Goal: Task Accomplishment & Management: Complete application form

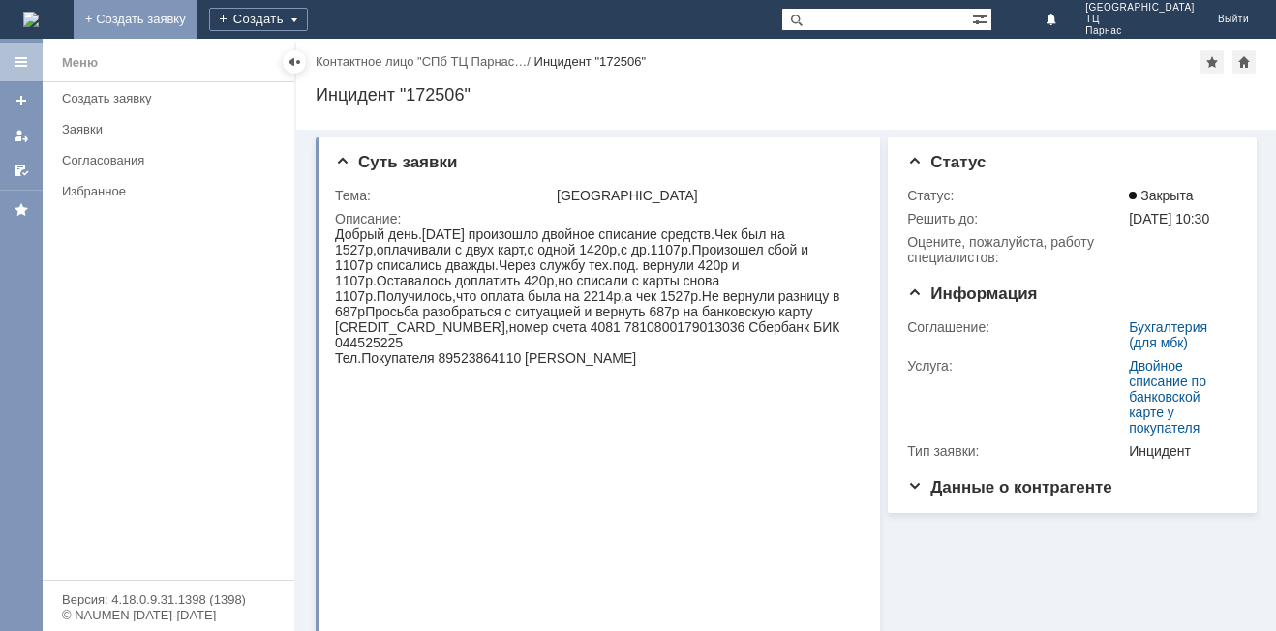
click at [198, 17] on link "+ Создать заявку" at bounding box center [136, 19] width 124 height 39
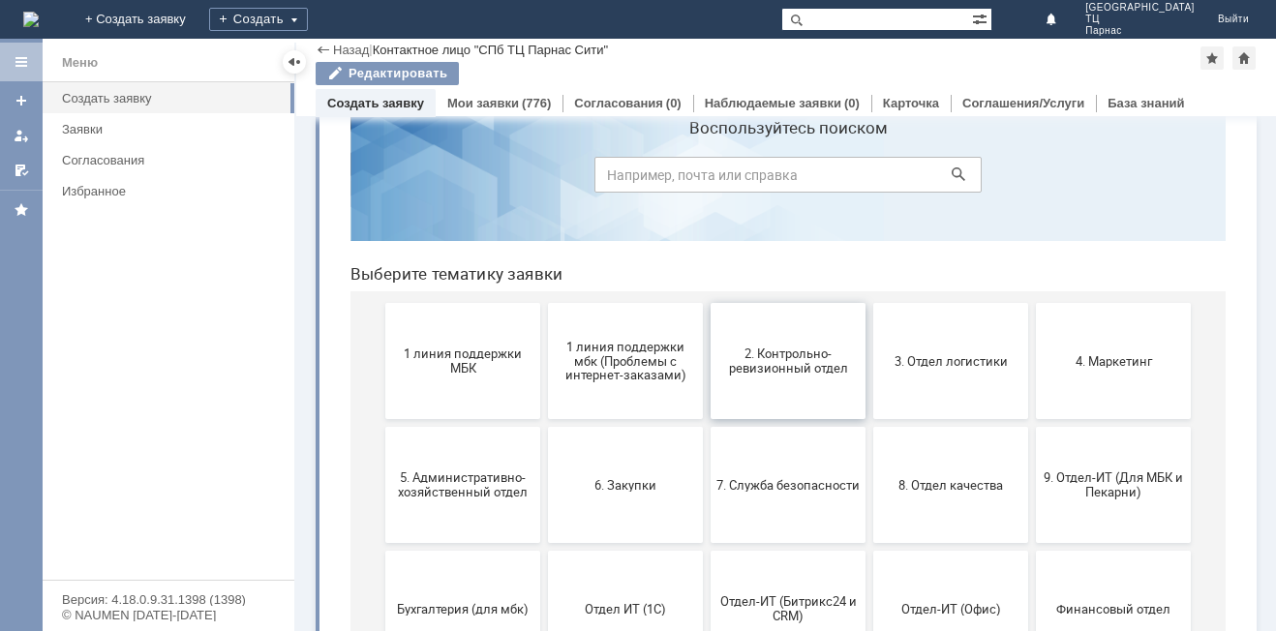
scroll to position [97, 0]
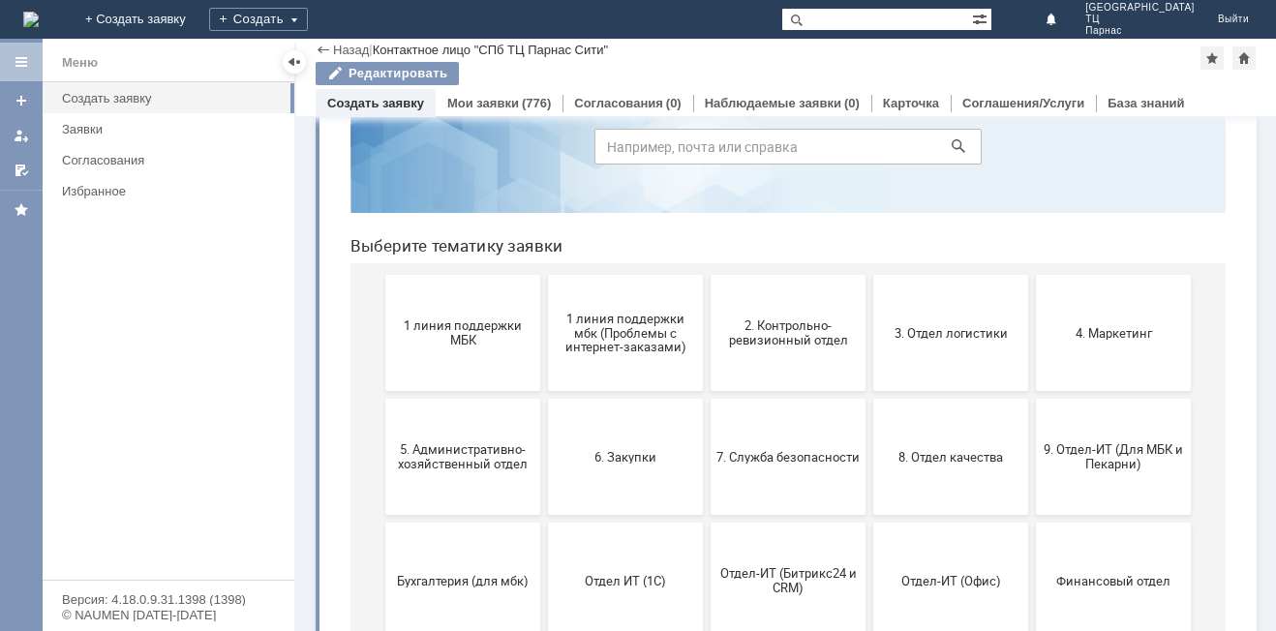
click at [782, 346] on span "2. Контрольно-ревизионный отдел" at bounding box center [788, 333] width 143 height 29
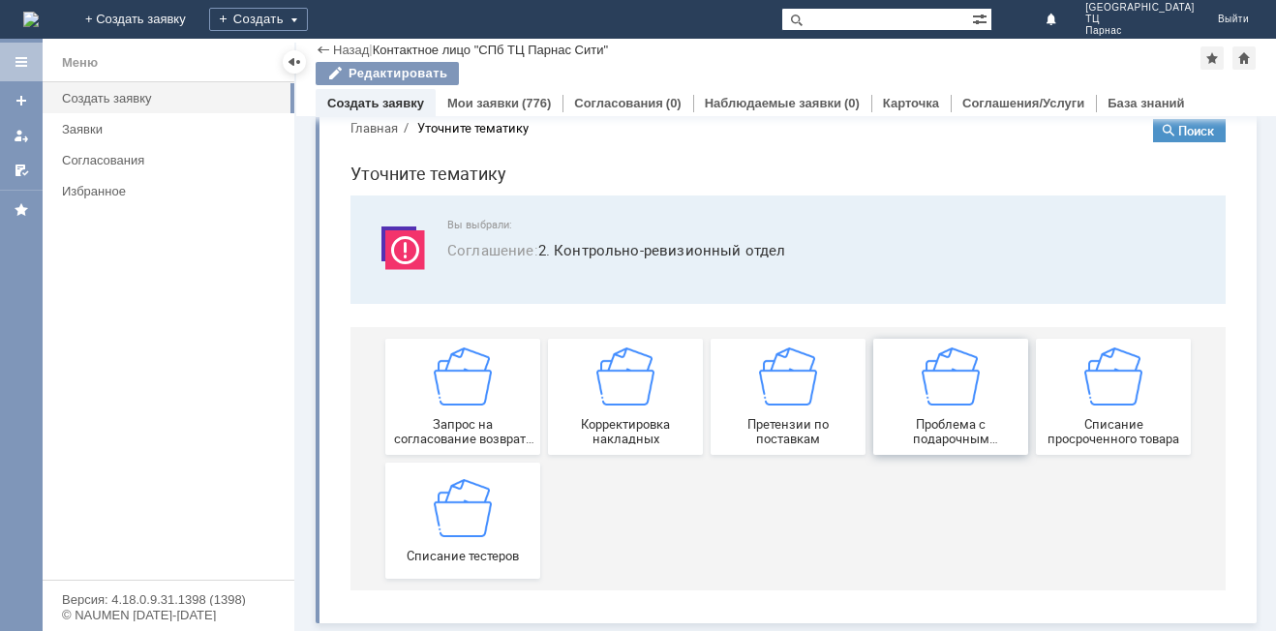
scroll to position [37, 0]
click at [477, 532] on img at bounding box center [463, 507] width 58 height 58
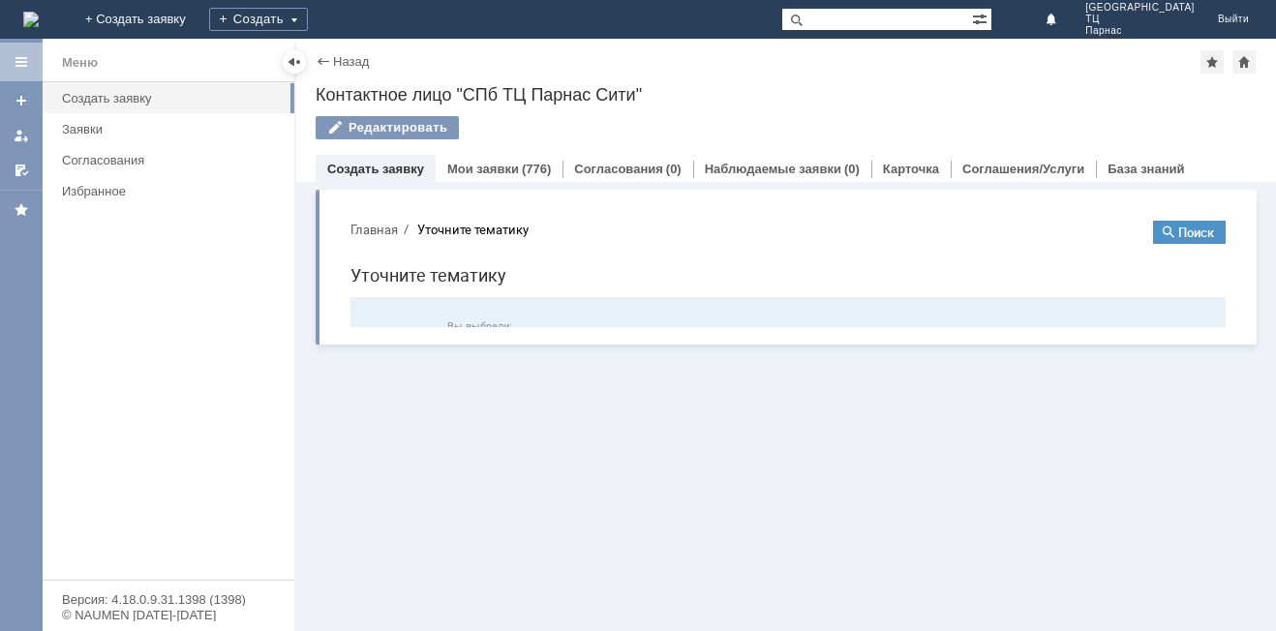
scroll to position [0, 0]
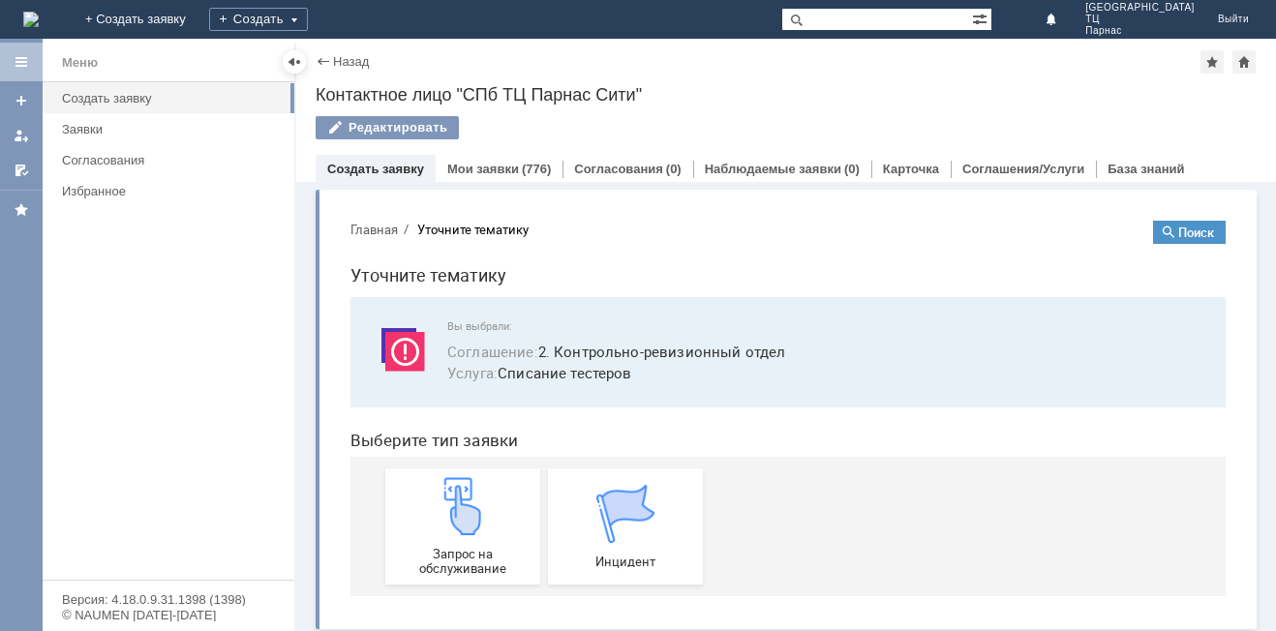
click at [477, 531] on img at bounding box center [463, 506] width 58 height 58
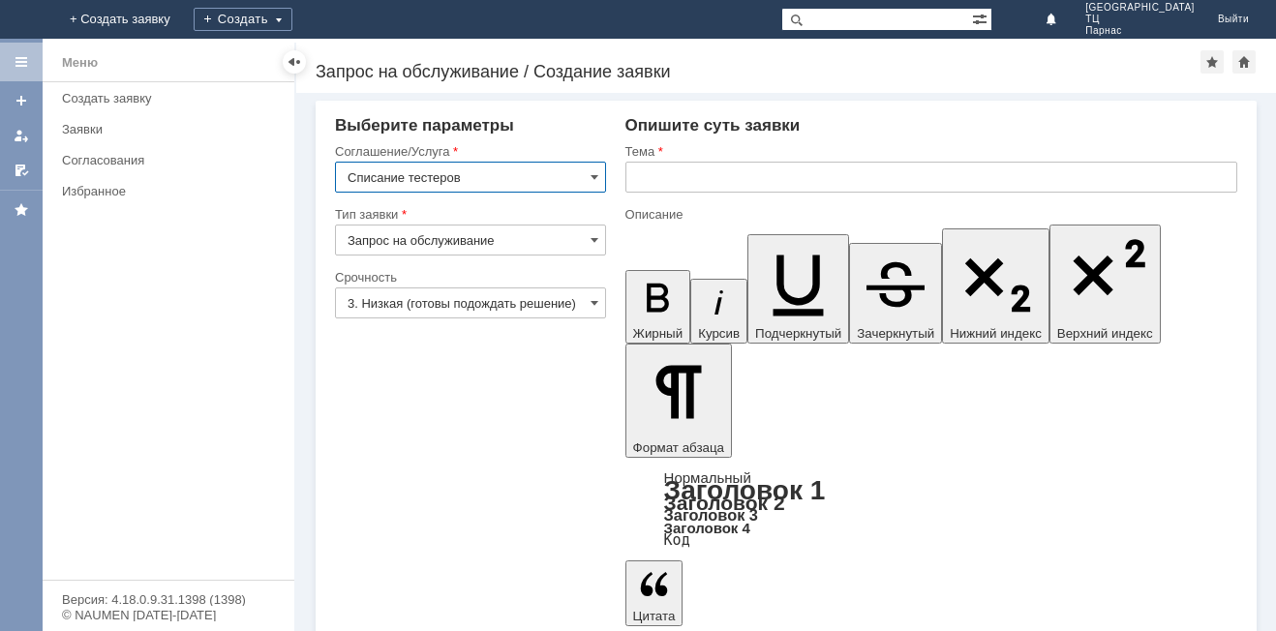
click at [636, 183] on input "text" at bounding box center [931, 177] width 612 height 31
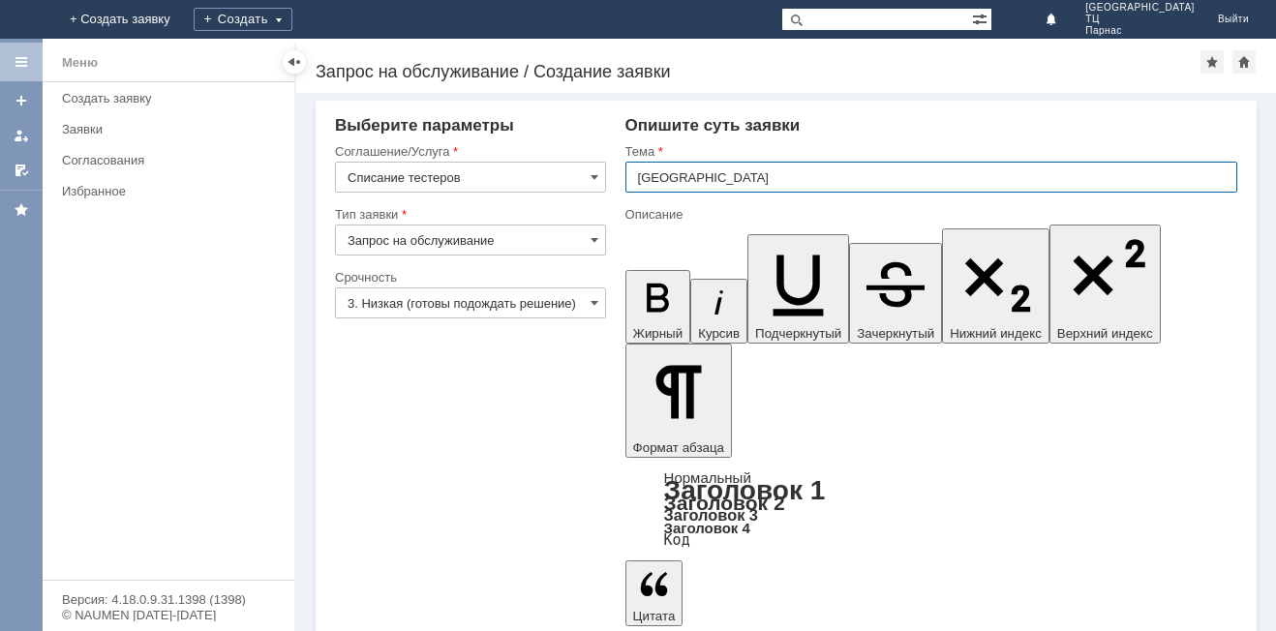
type input "[GEOGRAPHIC_DATA]"
click at [663, 178] on input "[GEOGRAPHIC_DATA]" at bounding box center [931, 177] width 612 height 31
click at [661, 180] on input "[GEOGRAPHIC_DATA]" at bounding box center [931, 177] width 612 height 31
click at [780, 173] on input "СПБ МБК [GEOGRAPHIC_DATA]" at bounding box center [931, 177] width 612 height 31
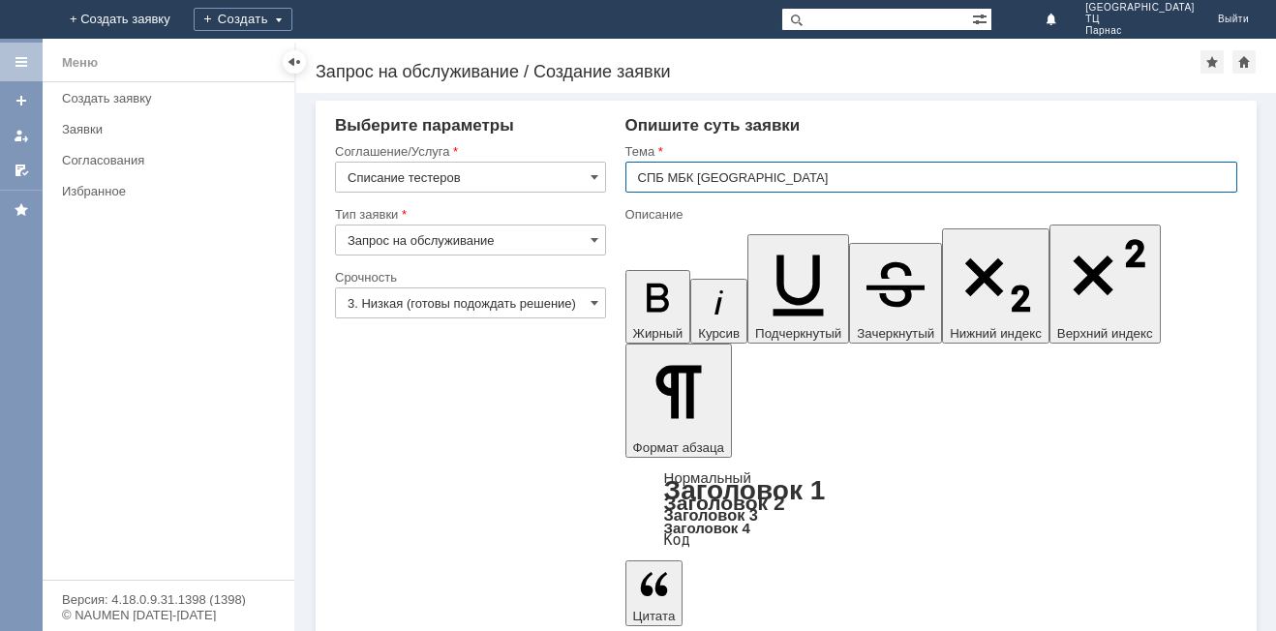
type input "СПБ МБК [GEOGRAPHIC_DATA]"
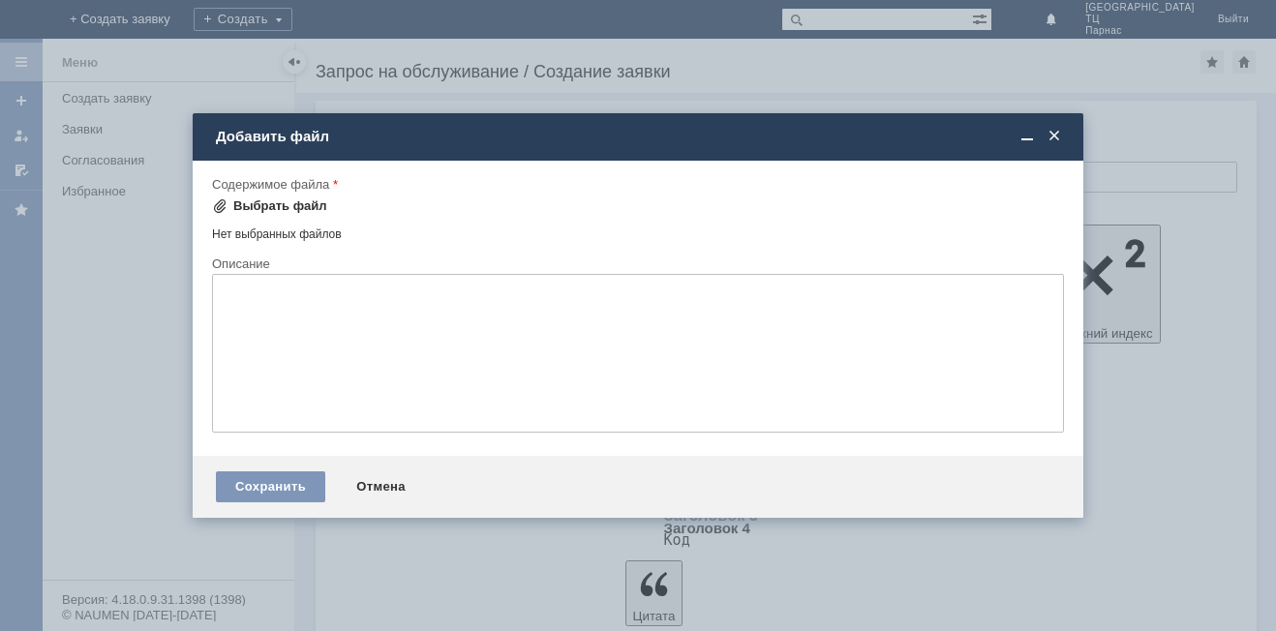
click at [264, 200] on div "Выбрать файл" at bounding box center [280, 205] width 94 height 15
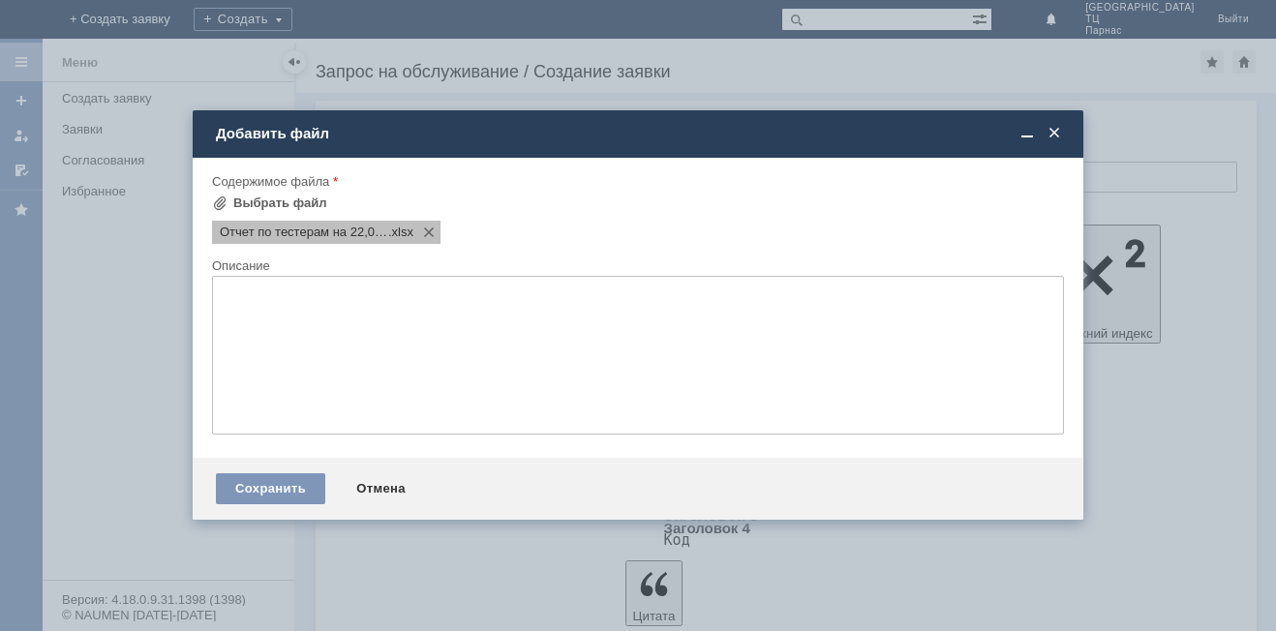
click at [264, 235] on span "Отчет по тестерам на 22,09,25.xlsx1" at bounding box center [304, 232] width 168 height 15
click at [317, 241] on div "Отчет по тестерам на 22,09,25.xlsx1 .xlsx" at bounding box center [326, 232] width 229 height 23
click at [534, 220] on div "Отчет по тестерам на 22,09,25.xlsx1 .xlsx" at bounding box center [636, 230] width 856 height 27
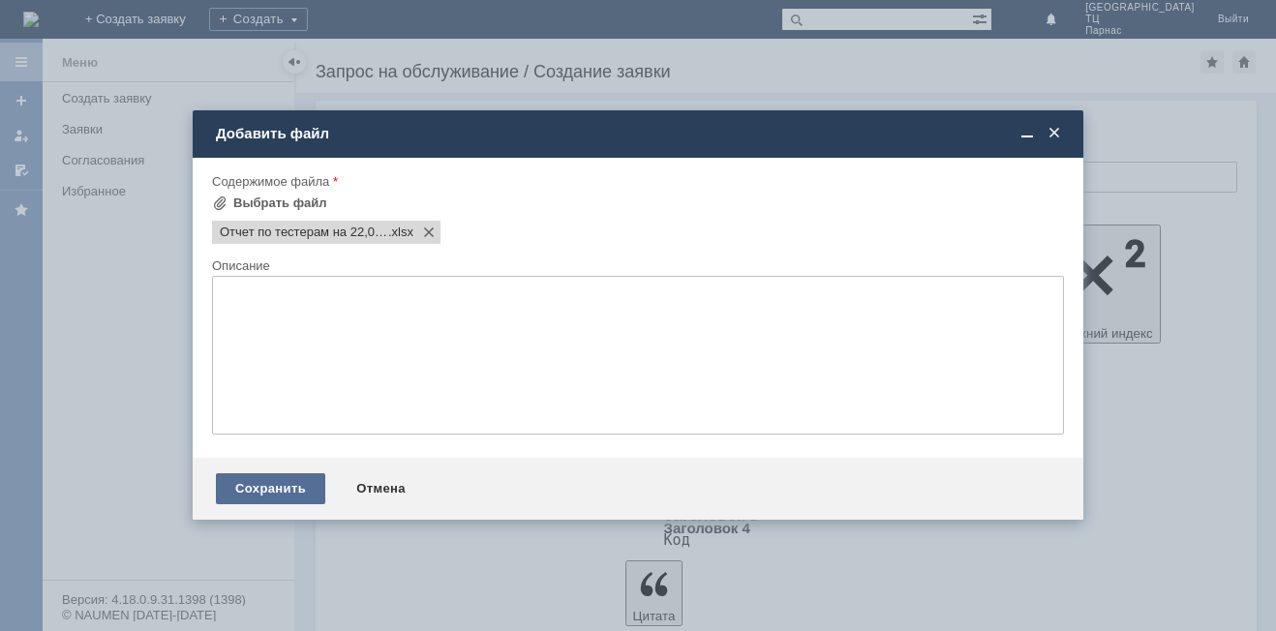
click at [270, 491] on div "Сохранить" at bounding box center [270, 488] width 109 height 31
